Goal: Information Seeking & Learning: Learn about a topic

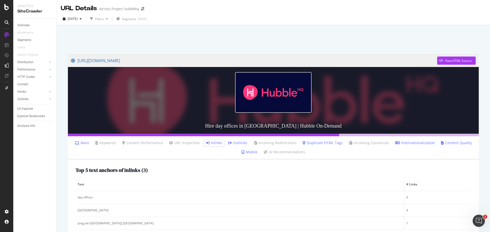
scroll to position [145, 0]
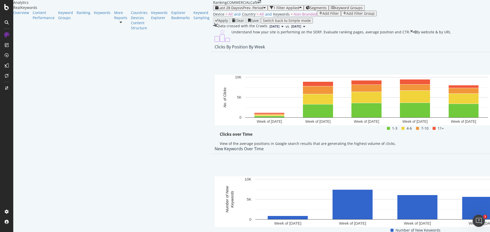
click at [210, 52] on div "Clicks By Position By Week" at bounding box center [417, 47] width 414 height 10
click at [94, 15] on link "Keywords" at bounding box center [102, 12] width 17 height 5
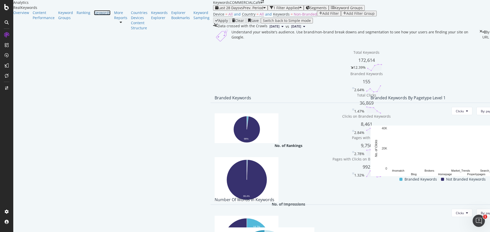
scroll to position [124, 0]
click at [151, 20] on div "Keywords Explorer" at bounding box center [159, 15] width 17 height 10
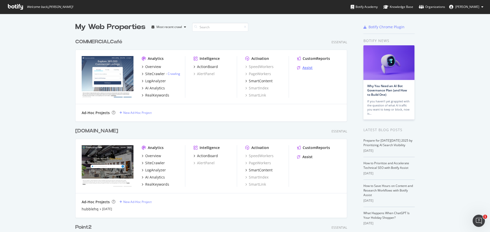
click at [311, 66] on div "Assist" at bounding box center [307, 67] width 10 height 5
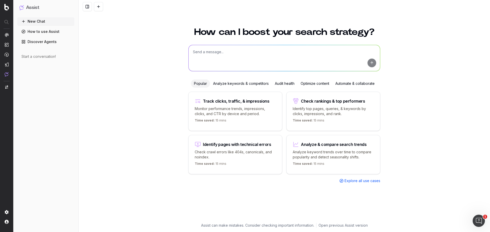
click at [337, 102] on div "Check rankings & top performers" at bounding box center [333, 101] width 64 height 4
type textarea "What are my top ranking pages?"
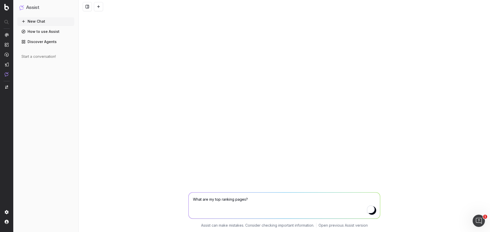
click at [373, 214] on button "submit" at bounding box center [371, 210] width 9 height 9
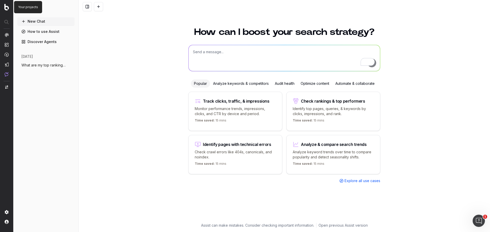
click at [6, 7] on img at bounding box center [6, 7] width 5 height 7
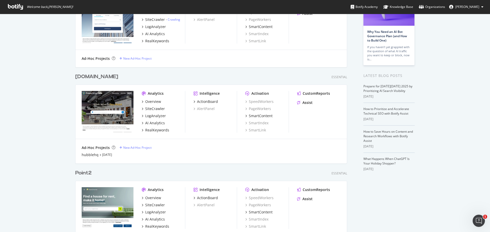
scroll to position [52, 0]
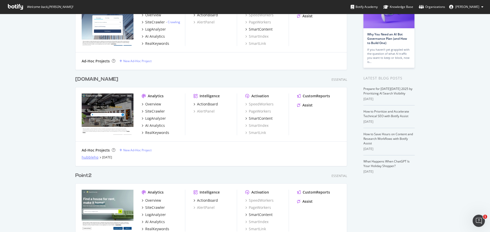
click at [85, 158] on div "hubblehq" at bounding box center [90, 157] width 17 height 5
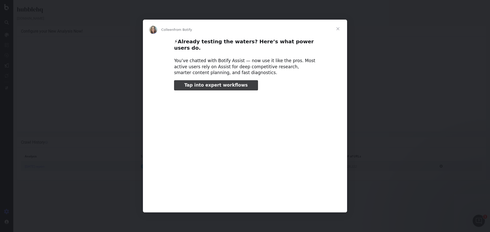
type input "148612"
click at [338, 31] on span "Close" at bounding box center [338, 29] width 18 height 18
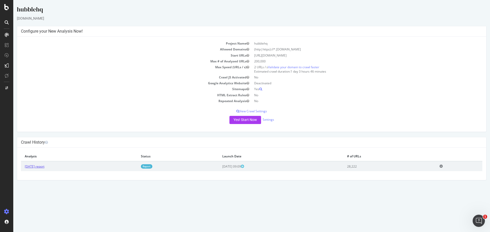
click at [44, 165] on link "2025 Sep. 26th report" at bounding box center [35, 167] width 20 height 4
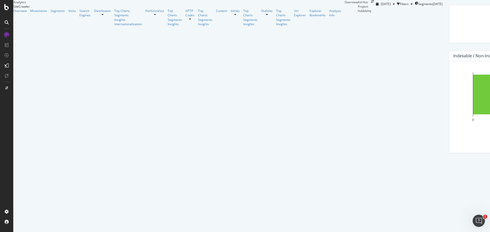
scroll to position [102, 0]
click at [4, 5] on div at bounding box center [7, 7] width 12 height 6
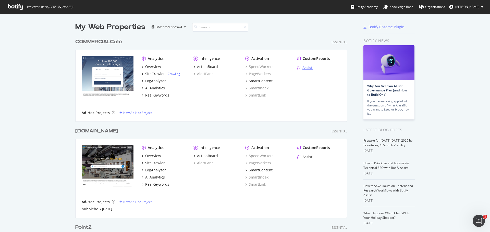
click at [310, 69] on div "Assist" at bounding box center [307, 67] width 10 height 5
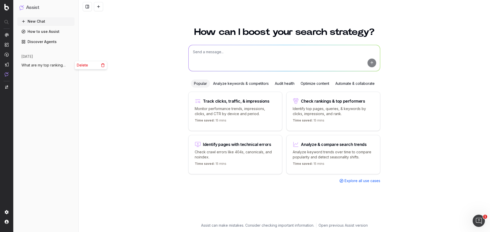
click at [72, 65] on icon "button" at bounding box center [71, 65] width 4 height 4
click at [81, 65] on span "Delete" at bounding box center [82, 65] width 11 height 5
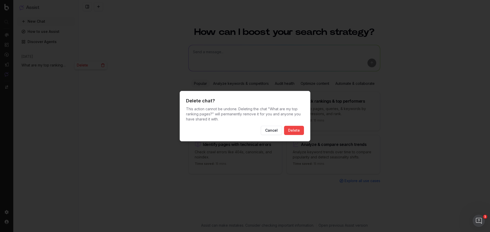
click at [297, 131] on button "Delete" at bounding box center [294, 130] width 20 height 9
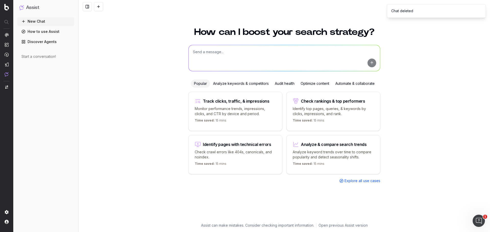
click at [239, 147] on div "Identify pages with technical errors Check crawl errors like 404s, canonicals, …" at bounding box center [235, 154] width 94 height 39
type textarea "List all URLs with 404 status code from the latest crawl."
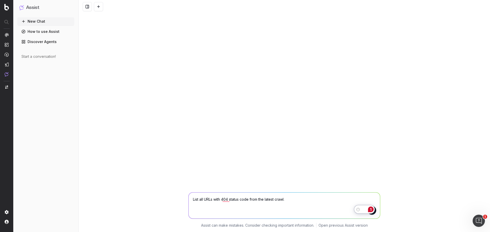
click at [373, 214] on button "submit" at bounding box center [371, 210] width 9 height 9
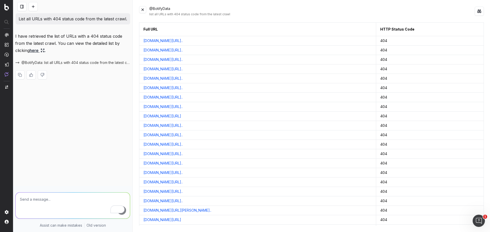
click at [24, 6] on button at bounding box center [21, 6] width 9 height 9
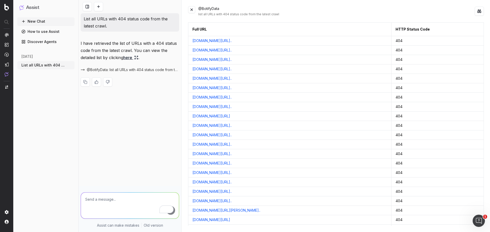
click at [40, 22] on button "New Chat" at bounding box center [45, 21] width 57 height 8
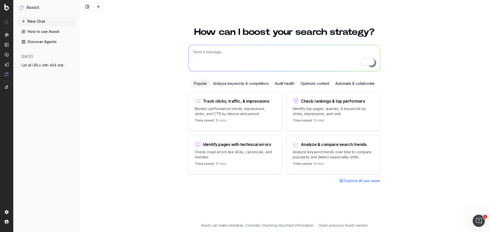
click at [320, 106] on p "Identify top pages, queries, & keywords by clicks, impressions, and rank." at bounding box center [333, 111] width 81 height 10
type textarea "What are my top ranking pages?"
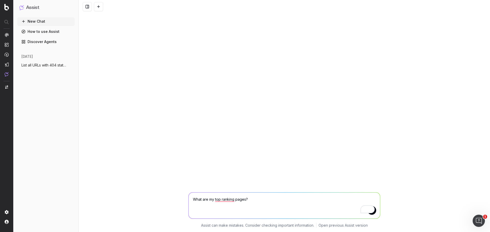
click at [372, 214] on button "submit" at bounding box center [371, 210] width 9 height 9
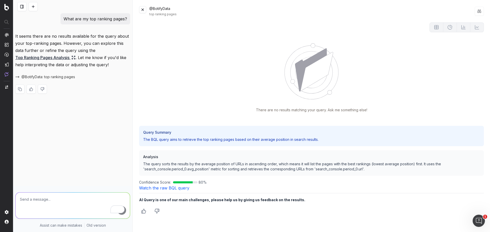
click at [49, 59] on link "Top Ranking Pages Analysis" at bounding box center [45, 57] width 60 height 7
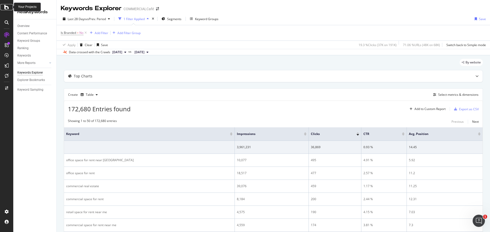
click at [8, 7] on icon at bounding box center [6, 7] width 5 height 6
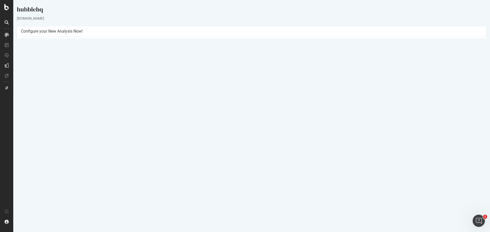
click at [44, 168] on link "2025 Sep. 26th report" at bounding box center [35, 167] width 20 height 4
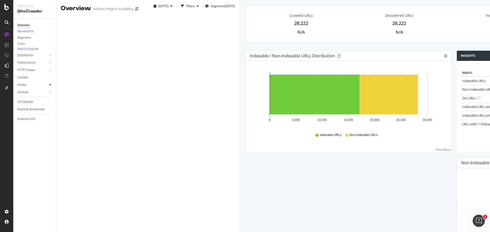
click at [49, 86] on icon at bounding box center [50, 84] width 2 height 3
click at [51, 73] on div at bounding box center [50, 70] width 5 height 5
click at [52, 65] on div at bounding box center [50, 62] width 5 height 5
click at [53, 59] on div "Distribution" at bounding box center [36, 55] width 39 height 7
click at [51, 57] on icon at bounding box center [50, 55] width 2 height 3
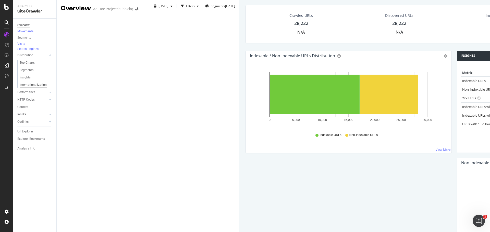
click at [42, 88] on div "Internationalization" at bounding box center [33, 84] width 27 height 5
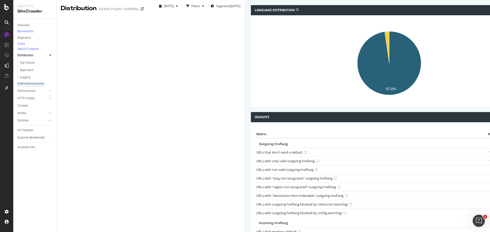
scroll to position [102, 0]
click at [298, 230] on icon at bounding box center [299, 231] width 3 height 3
click at [251, 215] on div "Metric # URLS Trend Outgoing Hreflang URLs that don't send x-default 17,626 URL…" at bounding box center [459, 207] width 417 height 170
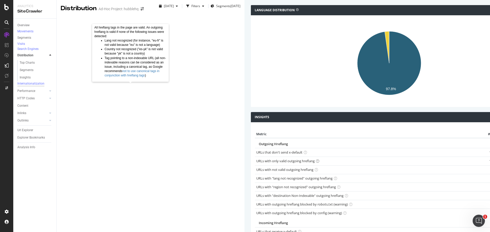
click at [316, 160] on icon at bounding box center [317, 161] width 3 height 3
click at [256, 159] on link "URLs with only valid outgoing hreflang" at bounding box center [285, 161] width 58 height 5
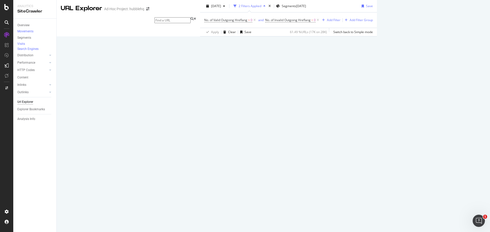
scroll to position [434, 0]
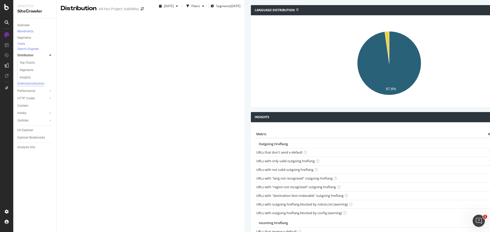
scroll to position [102, 0]
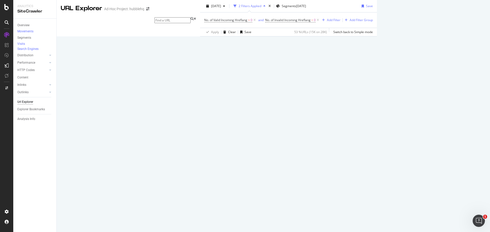
scroll to position [689, 0]
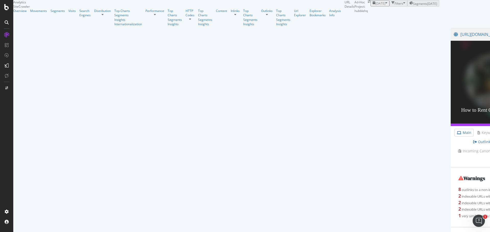
scroll to position [458, 0]
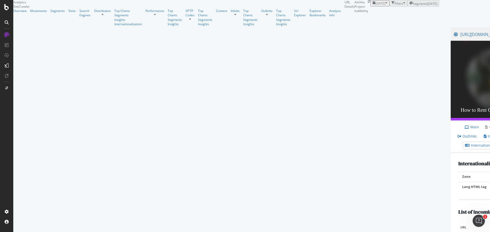
scroll to position [26, 0]
